Goal: Task Accomplishment & Management: Use online tool/utility

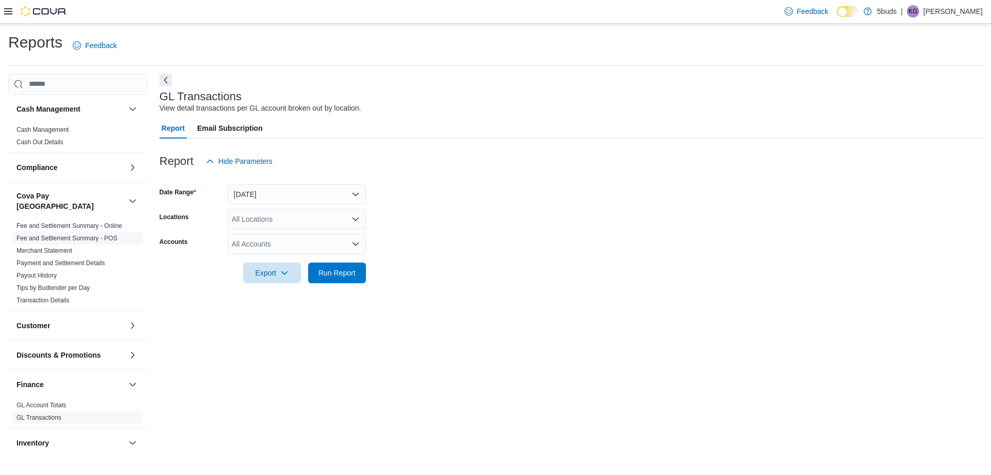
click at [92, 234] on link "Fee and Settlement Summary - POS" at bounding box center [67, 237] width 101 height 7
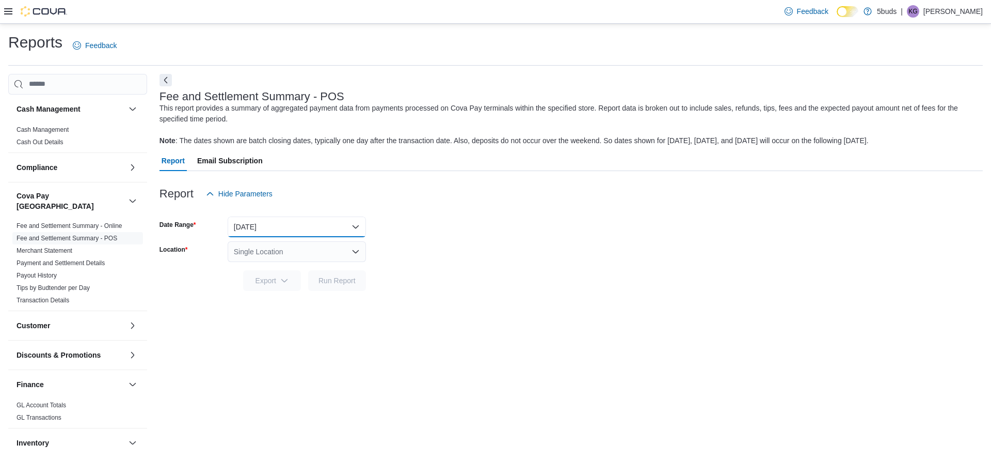
click at [257, 224] on button "[DATE]" at bounding box center [297, 226] width 138 height 21
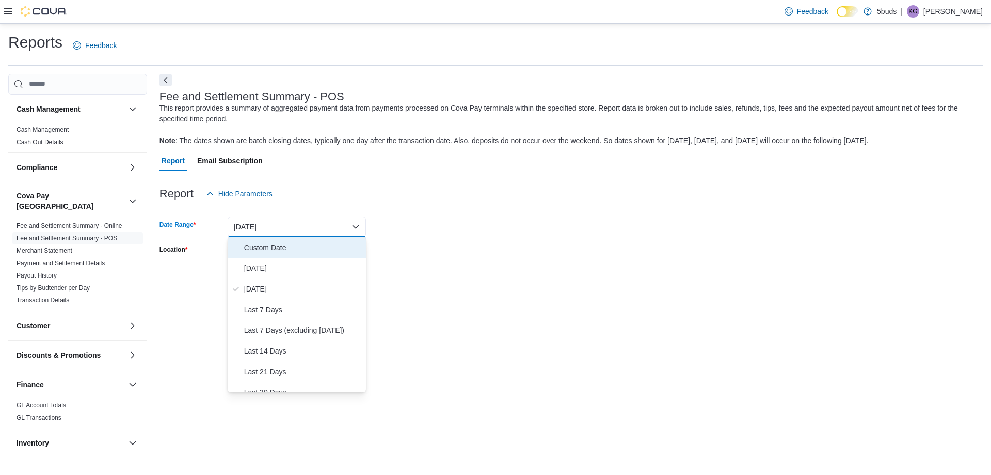
click at [261, 245] on span "Custom Date" at bounding box center [303, 247] width 118 height 12
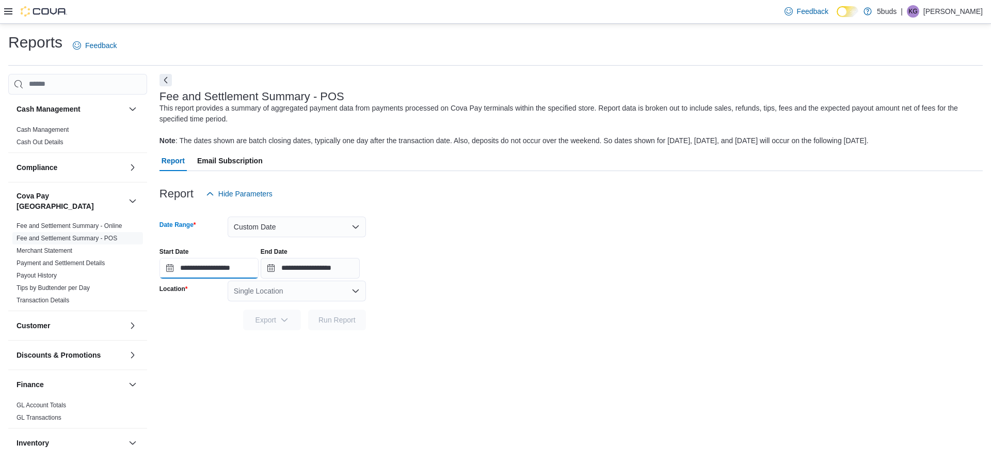
click at [166, 269] on input "**********" at bounding box center [209, 268] width 99 height 21
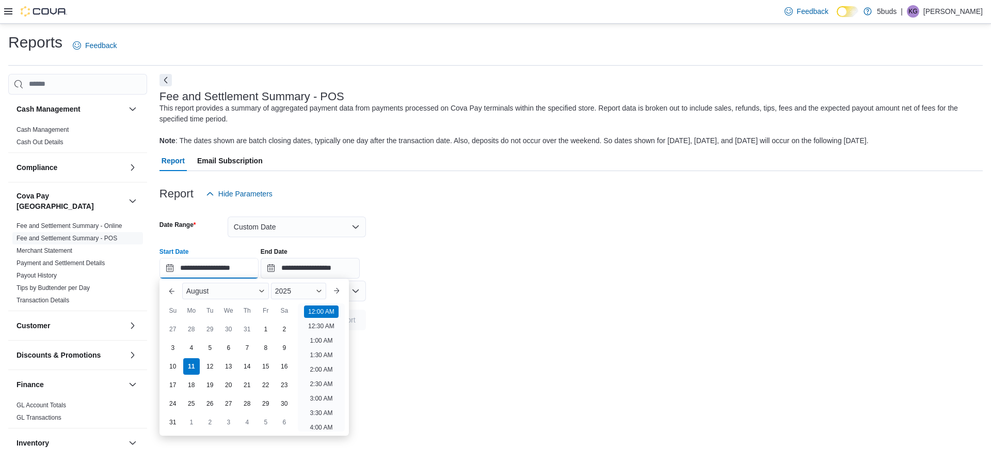
scroll to position [32, 0]
click at [214, 350] on div "5" at bounding box center [210, 347] width 18 height 18
type input "**********"
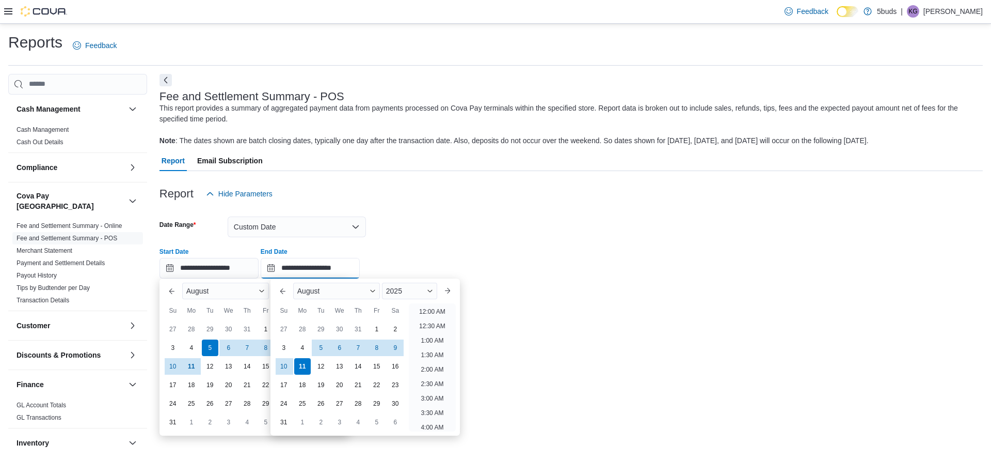
click at [279, 269] on input "**********" at bounding box center [310, 268] width 99 height 21
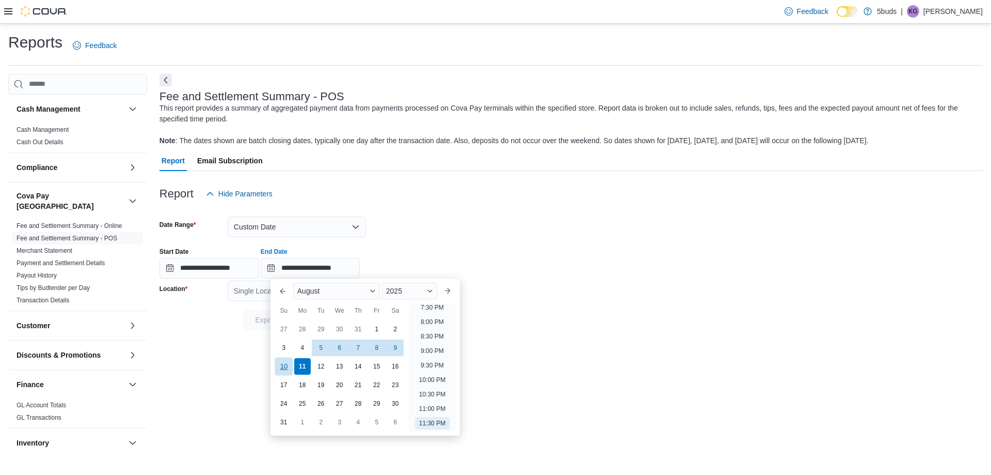
click at [286, 362] on div "10" at bounding box center [284, 366] width 18 height 18
type input "**********"
click at [447, 214] on div at bounding box center [572, 210] width 824 height 12
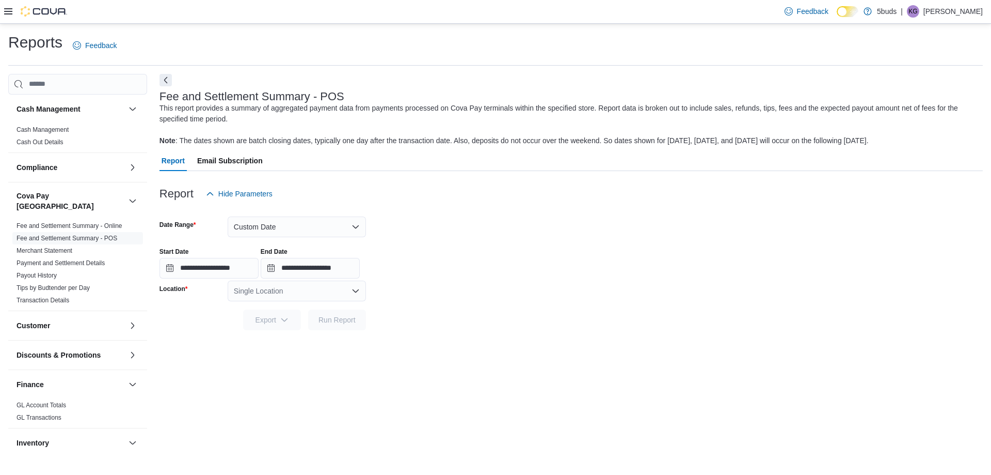
click at [346, 289] on div "Single Location" at bounding box center [297, 290] width 138 height 21
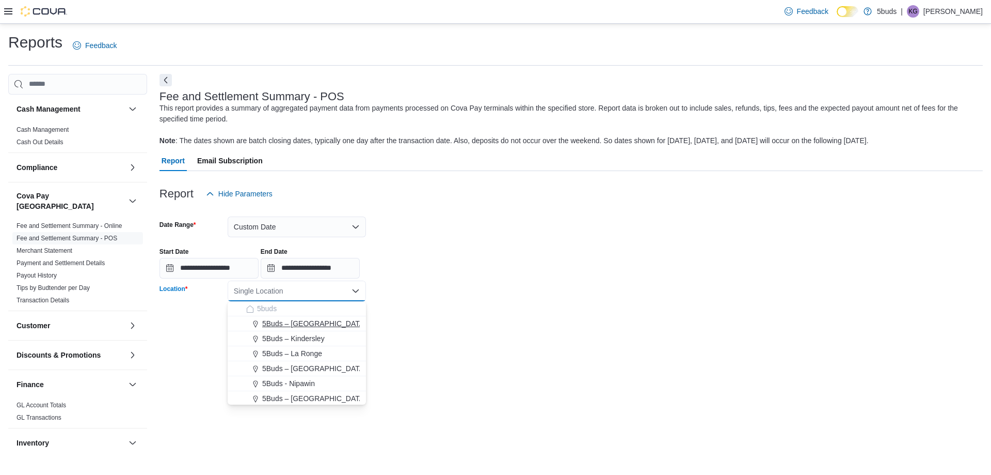
click at [308, 325] on span "5Buds – [GEOGRAPHIC_DATA]" at bounding box center [314, 323] width 104 height 10
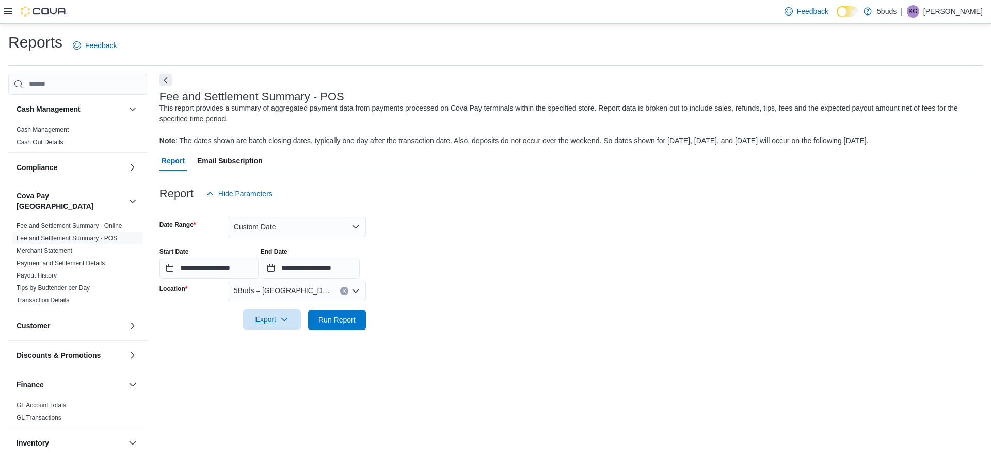
click at [287, 321] on icon "button" at bounding box center [284, 319] width 8 height 8
click at [287, 339] on span "Export to Excel" at bounding box center [273, 340] width 46 height 8
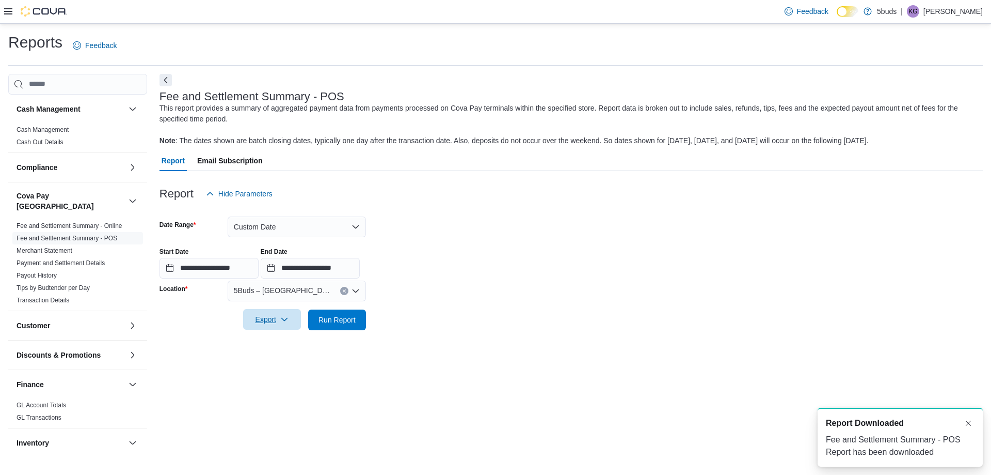
scroll to position [0, 0]
click at [342, 287] on button "Clear input" at bounding box center [344, 291] width 8 height 8
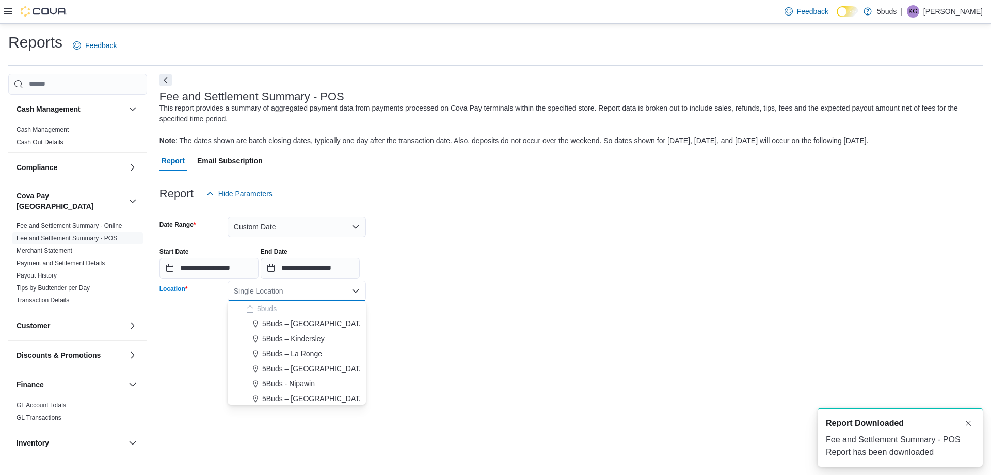
click at [306, 337] on span "5Buds – Kindersley" at bounding box center [293, 338] width 62 height 10
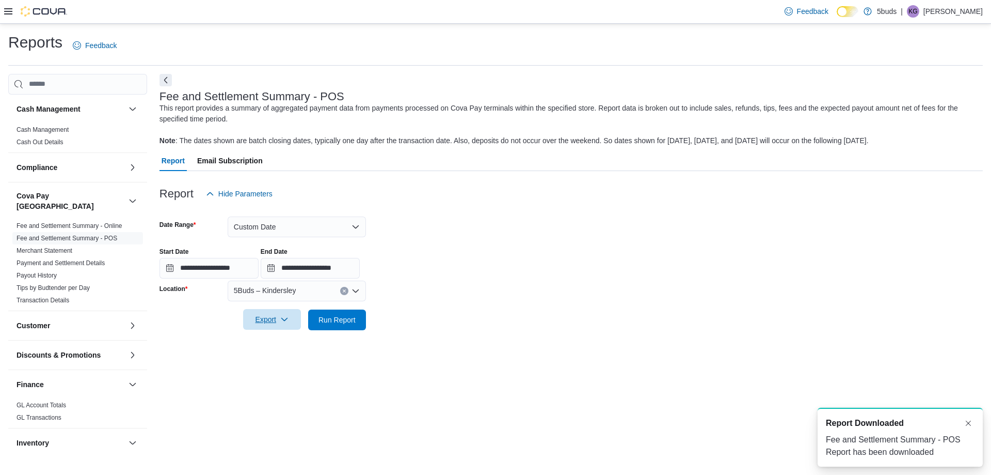
click at [270, 320] on span "Export" at bounding box center [271, 319] width 45 height 21
click at [280, 338] on span "Export to Excel" at bounding box center [273, 340] width 46 height 8
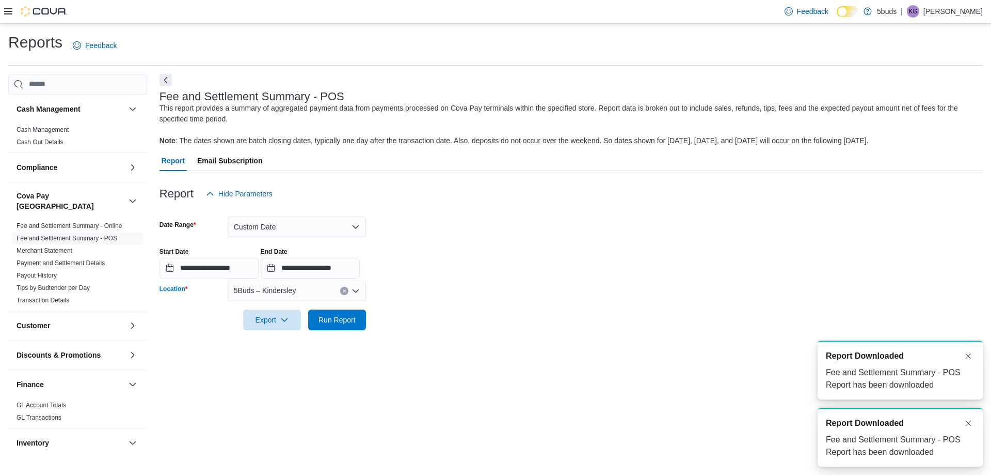
click at [343, 291] on icon "Clear input" at bounding box center [344, 291] width 4 height 4
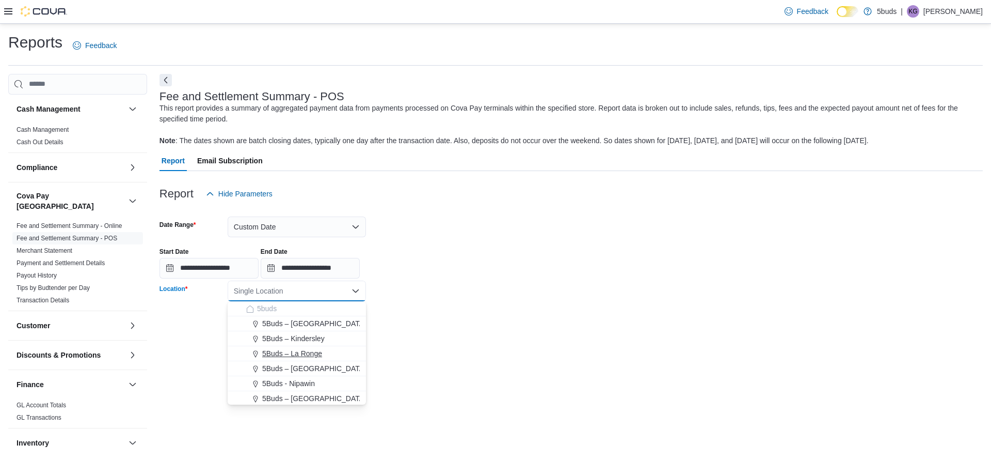
click at [319, 354] on span "5Buds – La Ronge" at bounding box center [292, 353] width 60 height 10
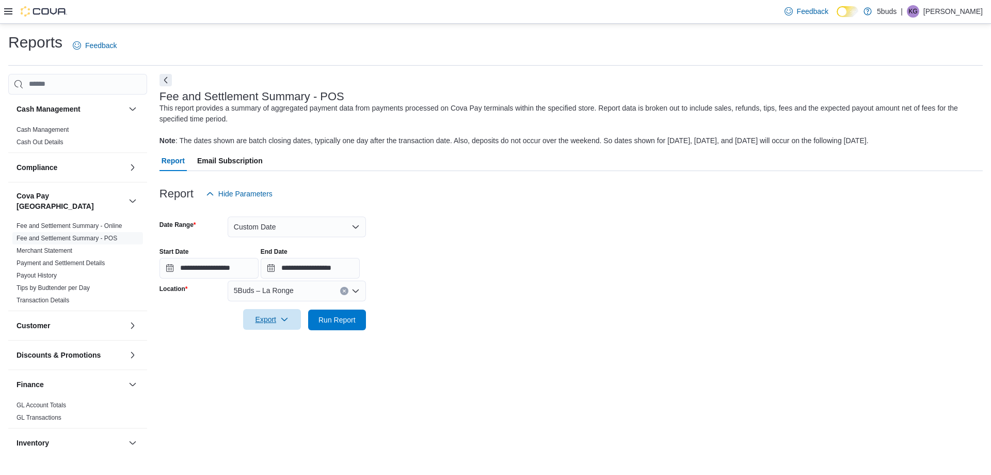
click at [285, 322] on icon "button" at bounding box center [284, 319] width 8 height 8
click at [293, 343] on span "Export to Excel" at bounding box center [273, 340] width 46 height 8
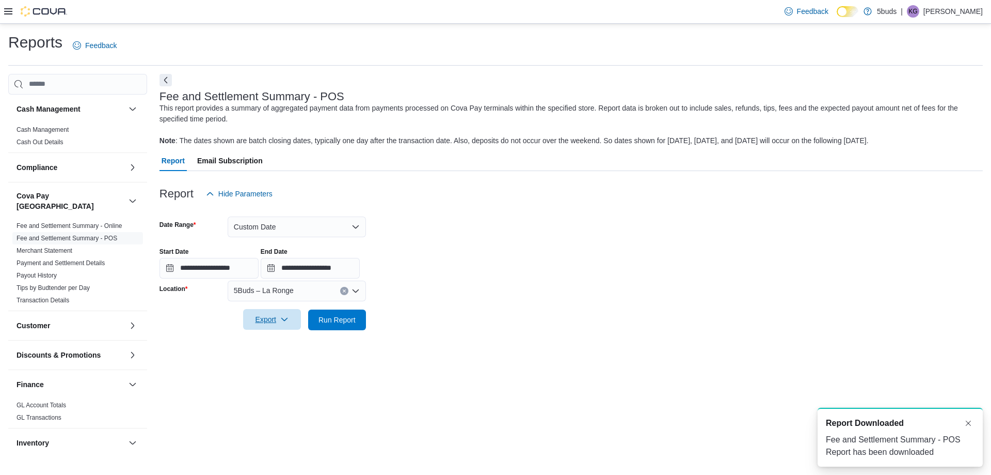
click at [344, 289] on icon "Clear input" at bounding box center [344, 291] width 4 height 4
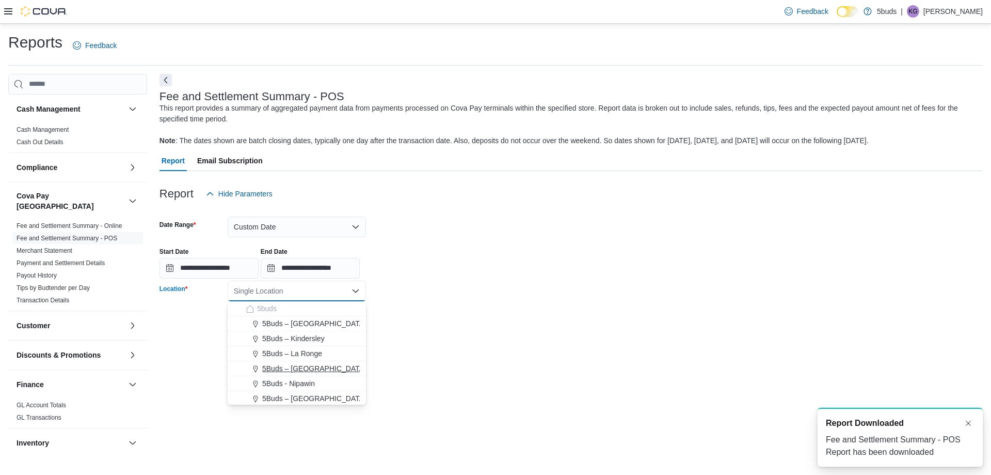
click at [326, 365] on span "5Buds – [GEOGRAPHIC_DATA]" at bounding box center [314, 368] width 104 height 10
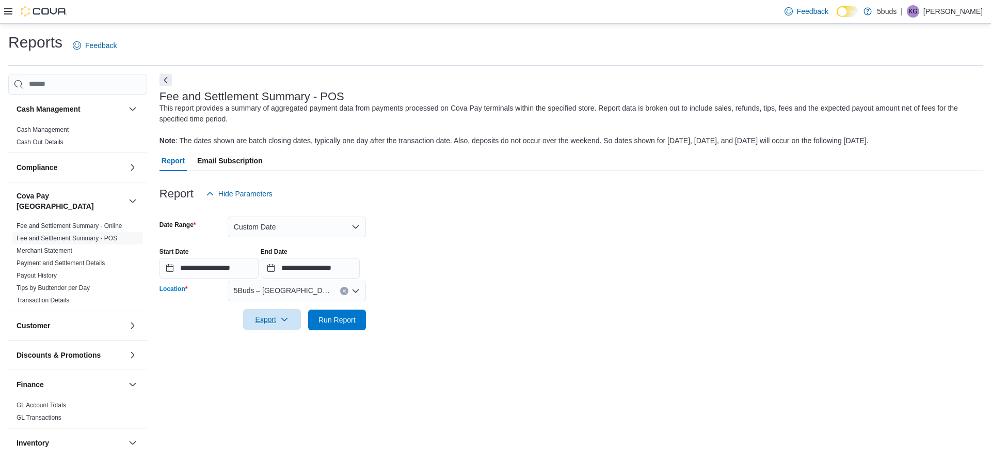
click at [285, 310] on span "Export" at bounding box center [271, 319] width 45 height 21
click at [289, 342] on span "Export to Excel" at bounding box center [273, 340] width 46 height 8
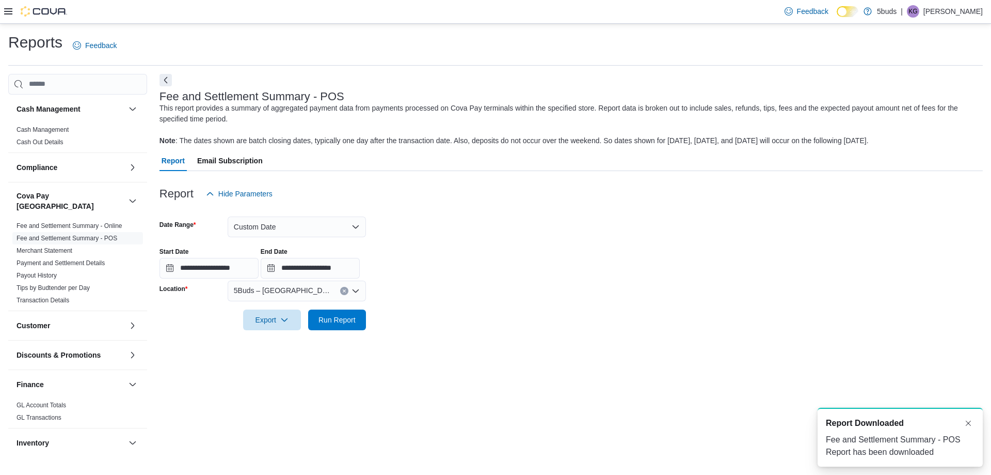
click at [346, 292] on button "Clear input" at bounding box center [344, 291] width 8 height 8
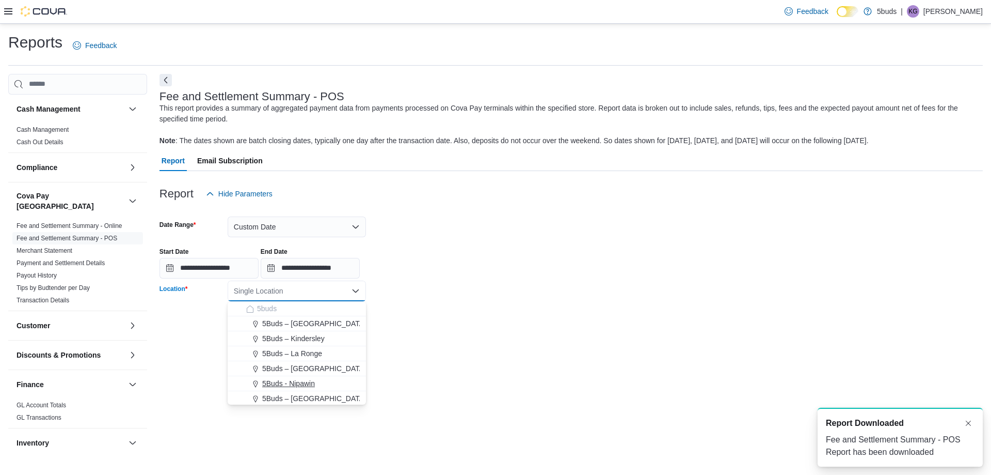
click at [306, 383] on span "5Buds - Nipawin" at bounding box center [288, 383] width 53 height 10
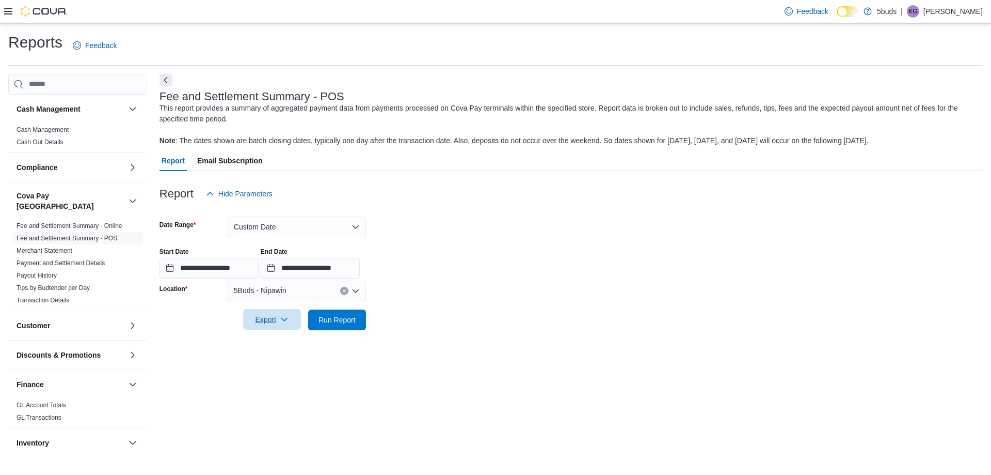
click at [274, 324] on span "Export" at bounding box center [271, 319] width 45 height 21
click at [284, 340] on span "Export to Excel" at bounding box center [273, 340] width 46 height 8
click at [343, 291] on icon "Clear input" at bounding box center [344, 290] width 3 height 3
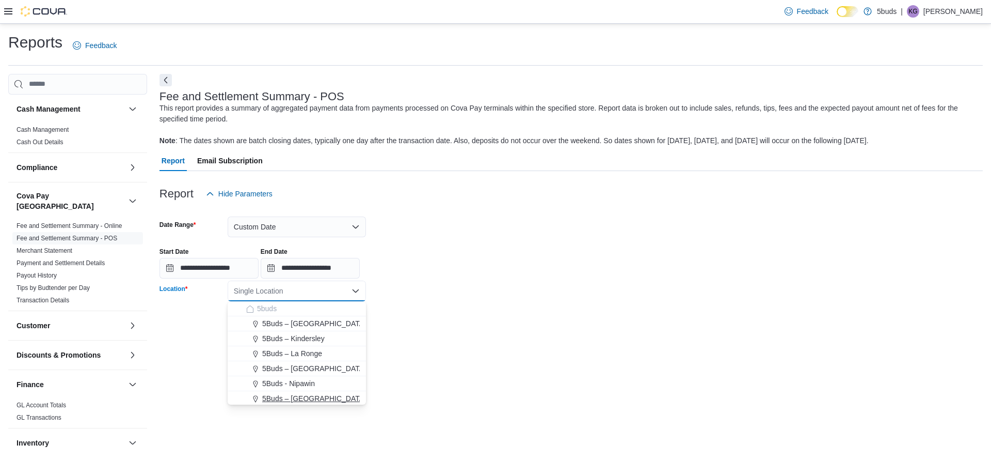
click at [318, 396] on span "5Buds – [GEOGRAPHIC_DATA]" at bounding box center [314, 398] width 104 height 10
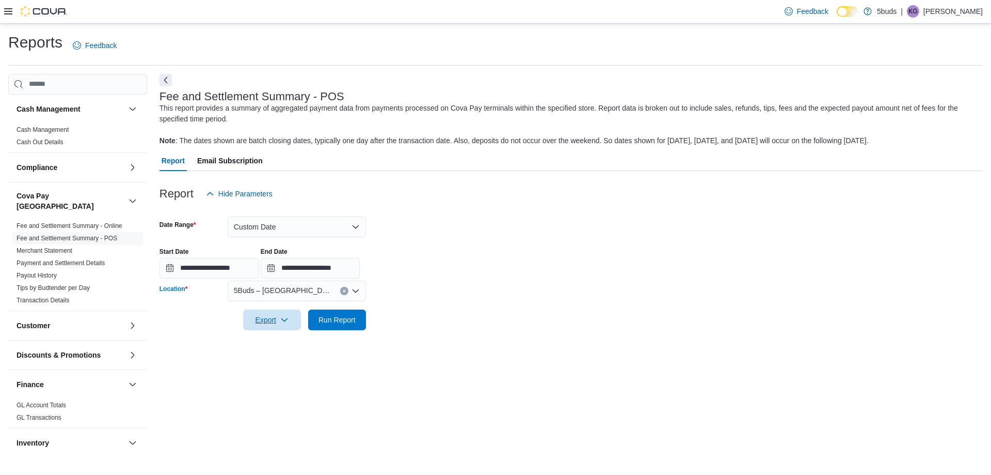
drag, startPoint x: 283, startPoint y: 316, endPoint x: 284, endPoint y: 330, distance: 15.0
click at [283, 316] on icon "button" at bounding box center [284, 320] width 8 height 8
click at [283, 339] on span "Export to Excel" at bounding box center [273, 340] width 46 height 8
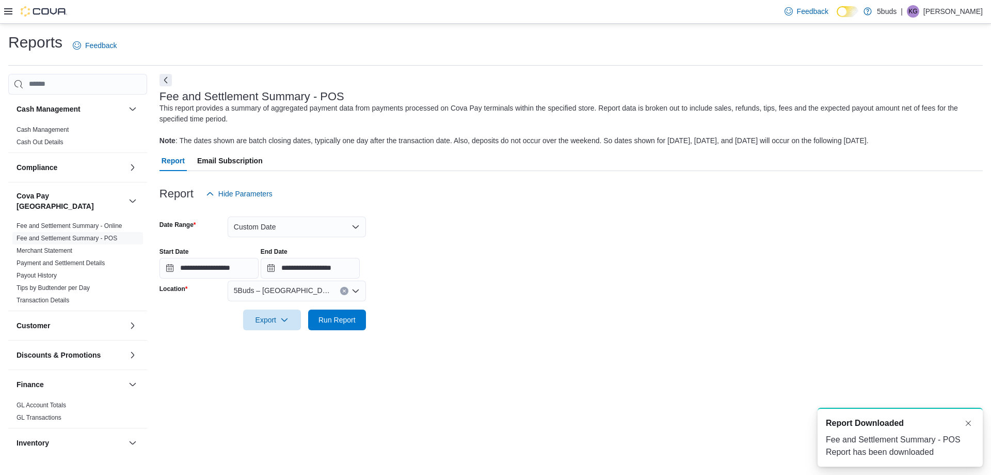
click at [344, 292] on icon "Clear input" at bounding box center [344, 291] width 4 height 4
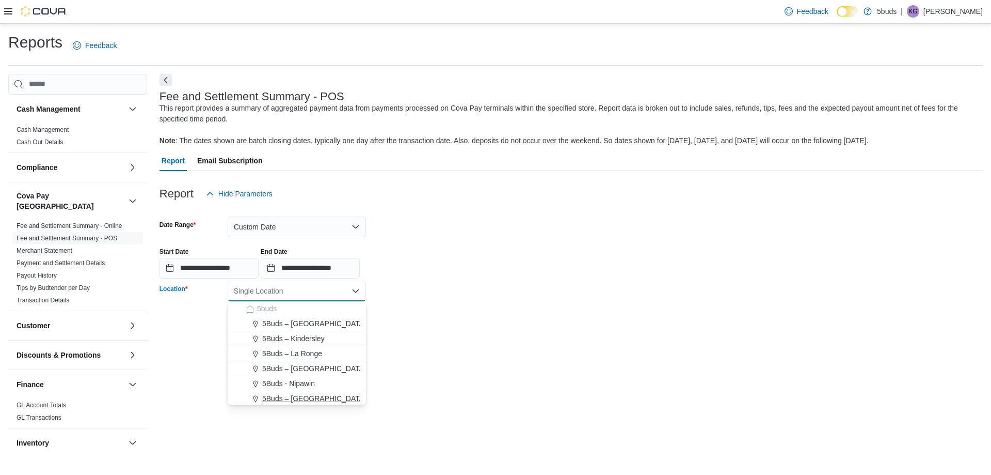
scroll to position [52, 0]
click at [316, 360] on span "5Buds – Prince [PERSON_NAME]" at bounding box center [317, 361] width 111 height 10
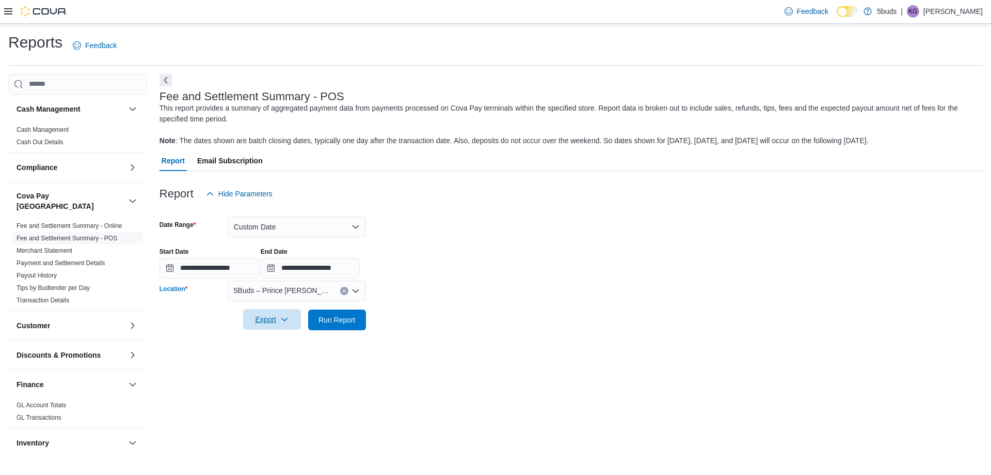
click at [288, 318] on icon "button" at bounding box center [284, 319] width 8 height 8
click at [293, 341] on span "Export to Excel" at bounding box center [273, 340] width 46 height 8
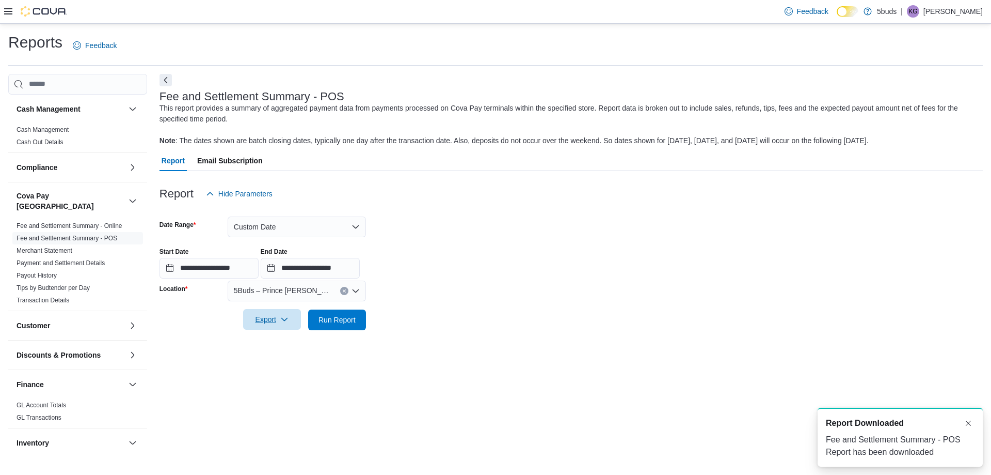
scroll to position [0, 0]
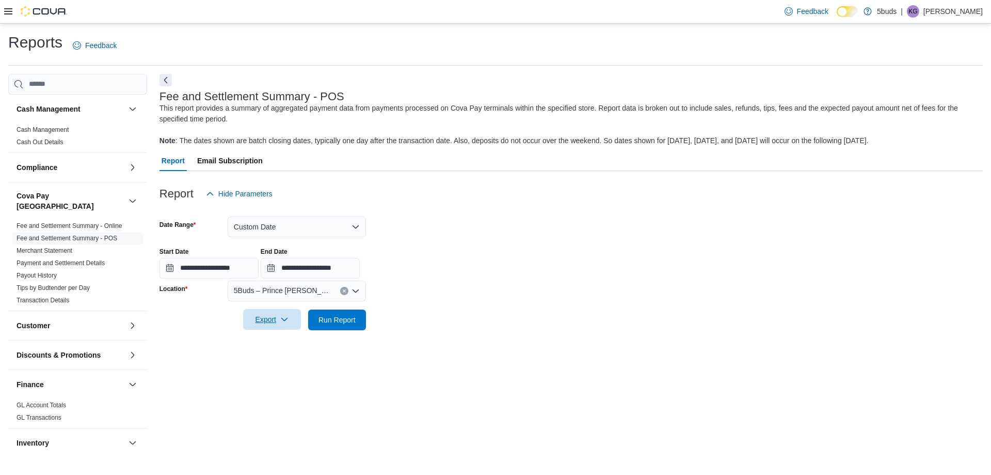
click at [344, 292] on icon "Clear input" at bounding box center [344, 291] width 4 height 4
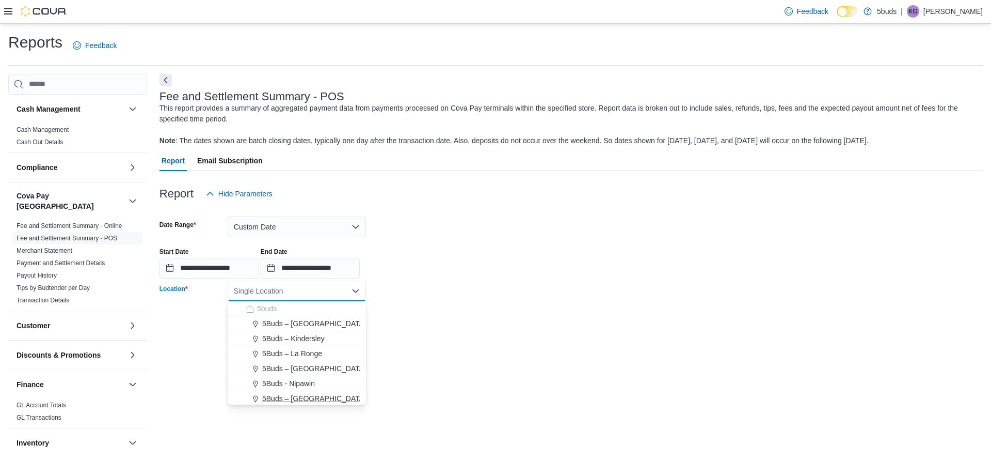
scroll to position [52, 0]
click at [311, 392] on span "5Buds – [PERSON_NAME]" at bounding box center [306, 391] width 88 height 10
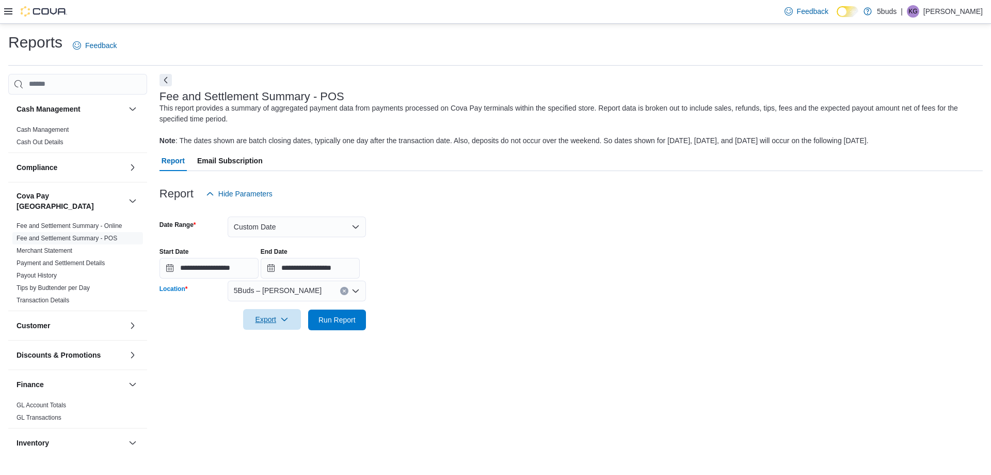
click at [286, 319] on icon "button" at bounding box center [284, 319] width 8 height 8
click at [292, 341] on span "Export to Excel" at bounding box center [273, 340] width 46 height 8
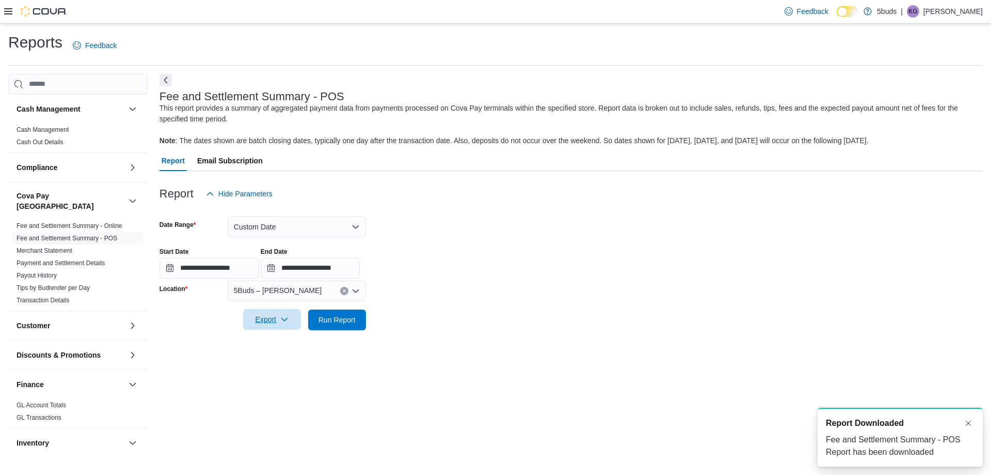
scroll to position [0, 0]
click at [346, 289] on icon "Clear input" at bounding box center [344, 291] width 4 height 4
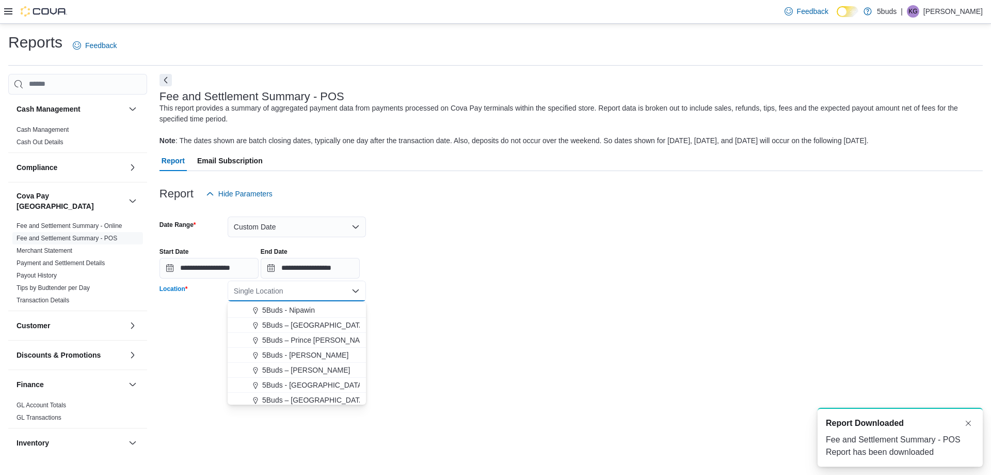
scroll to position [76, 0]
click at [305, 381] on span "5Buds - [GEOGRAPHIC_DATA]" at bounding box center [313, 381] width 102 height 10
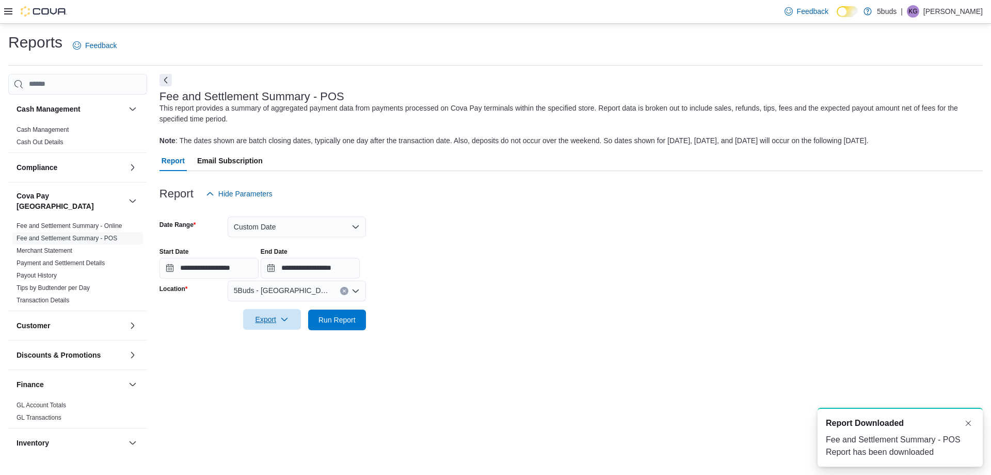
click at [285, 320] on icon "button" at bounding box center [284, 319] width 8 height 8
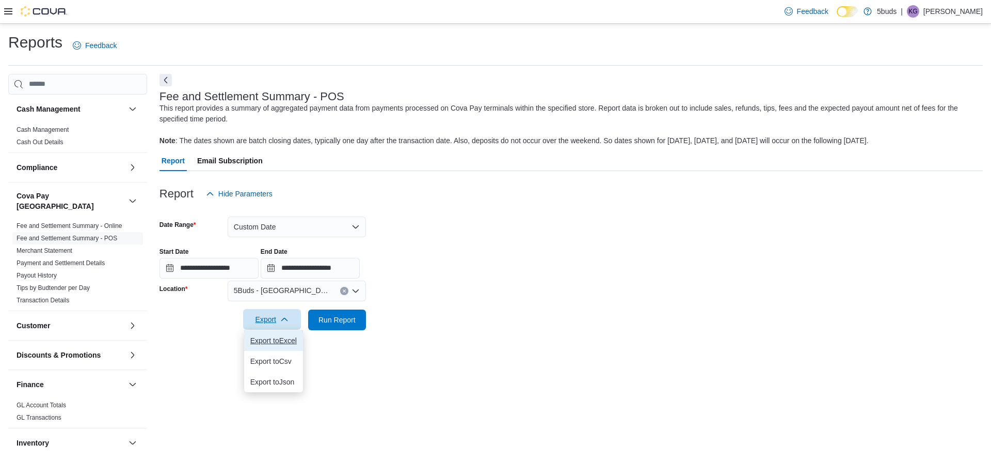
click at [287, 339] on span "Export to Excel" at bounding box center [273, 340] width 46 height 8
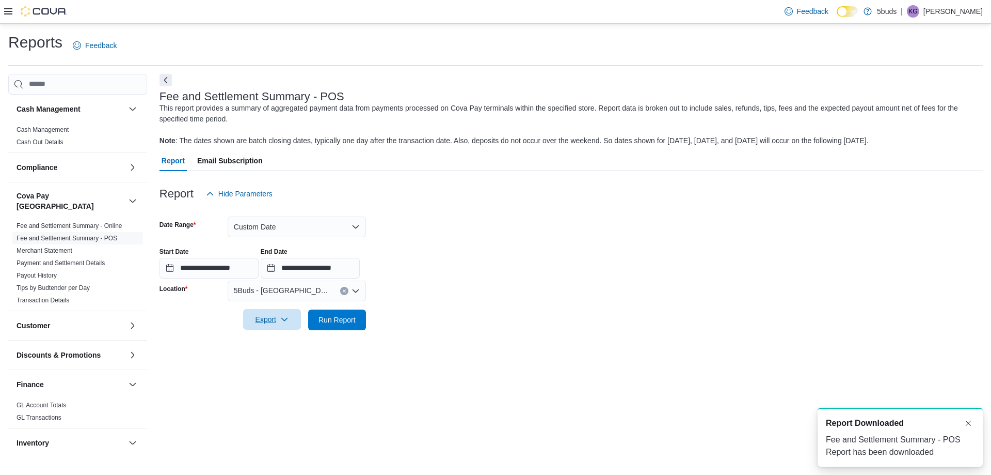
scroll to position [0, 0]
click at [343, 293] on button "Clear input" at bounding box center [344, 291] width 8 height 8
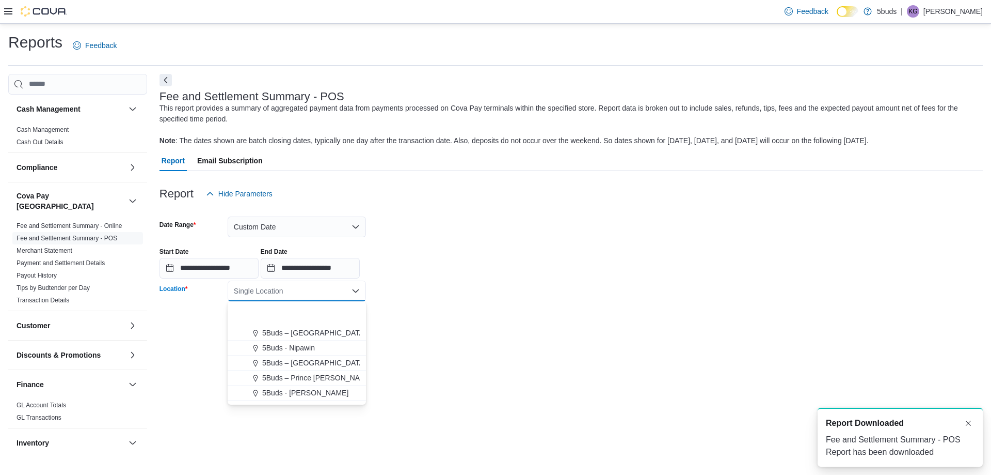
scroll to position [76, 0]
click at [322, 395] on div "5Buds – [GEOGRAPHIC_DATA]" at bounding box center [303, 396] width 114 height 10
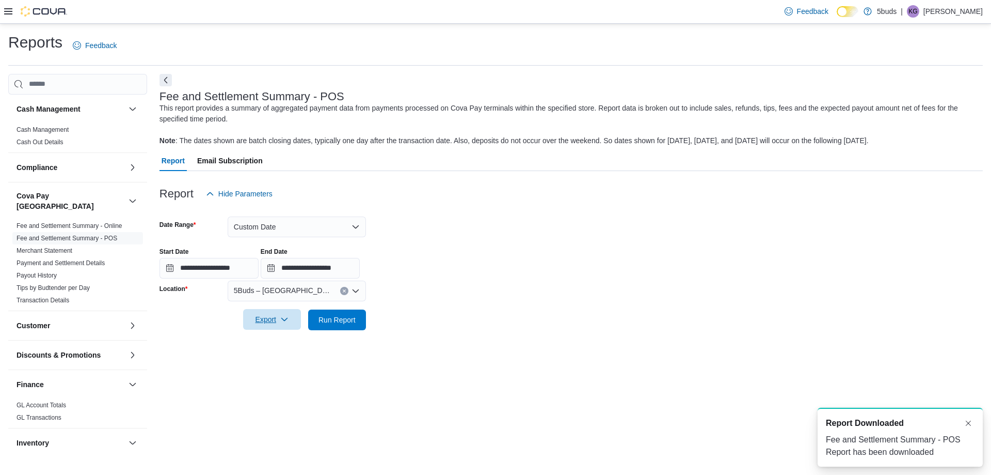
click at [278, 325] on span "Export" at bounding box center [271, 319] width 45 height 21
click at [283, 340] on span "Export to Excel" at bounding box center [273, 340] width 46 height 8
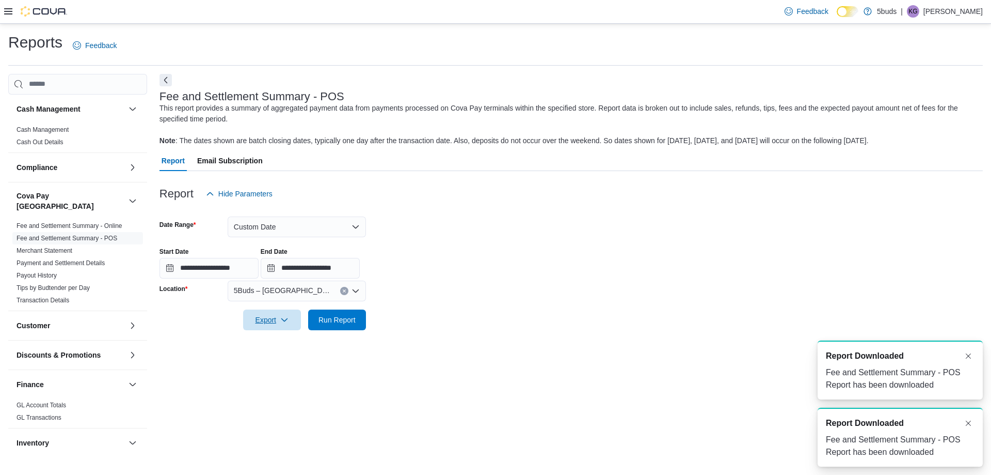
scroll to position [0, 0]
